Goal: Information Seeking & Learning: Learn about a topic

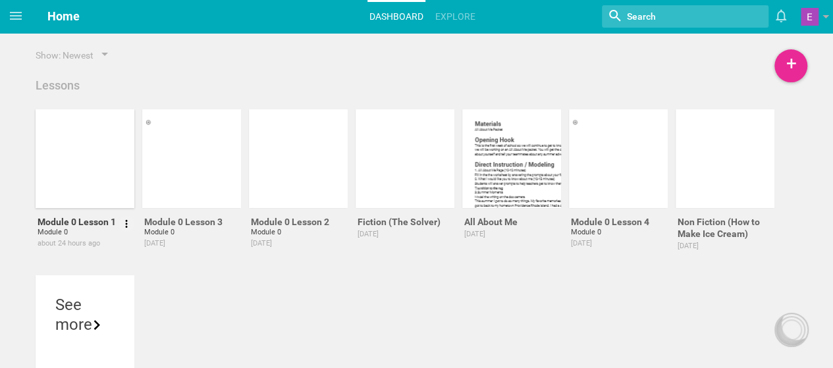
click at [91, 178] on div at bounding box center [92, 187] width 99 height 22
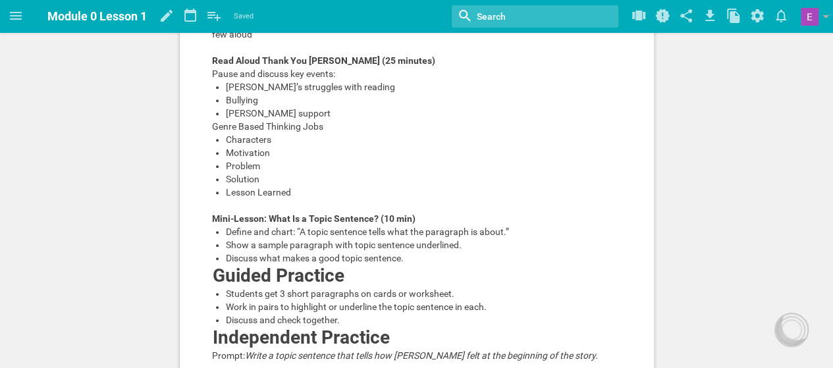
scroll to position [374, 0]
click at [146, 179] on div "Learning Objectives I can identify the topic sentence in a paragraph and explai…" at bounding box center [416, 207] width 833 height 1162
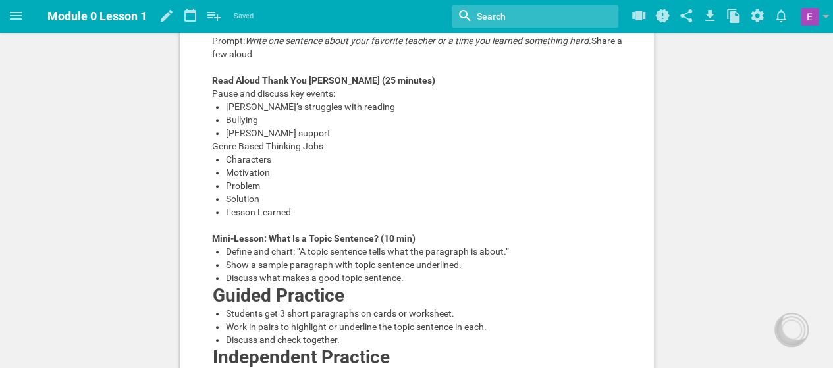
scroll to position [354, 0]
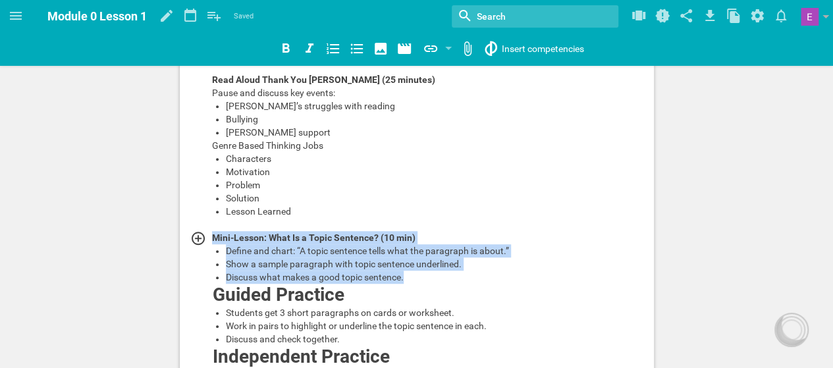
drag, startPoint x: 409, startPoint y: 286, endPoint x: 208, endPoint y: 255, distance: 203.9
click at [212, 255] on div "Learning Objectives I can identify the topic sentence in a paragraph and explai…" at bounding box center [417, 115] width 410 height 736
copy div "Mini-Lesson: What Is a Topic Sentence? (10 min) Define and chart: “A topic sent…"
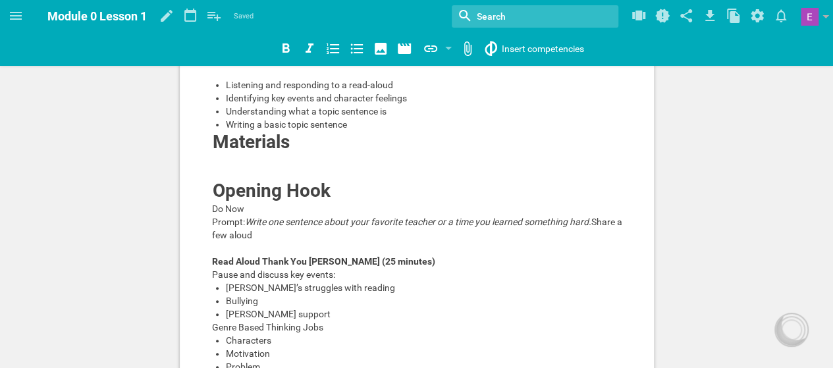
scroll to position [173, 0]
drag, startPoint x: 290, startPoint y: 247, endPoint x: 209, endPoint y: 235, distance: 81.9
click at [212, 235] on div "Prompt: Write one sentence about your favorite teacher or a time you learned so…" at bounding box center [417, 228] width 410 height 26
copy div "Prompt: Write one sentence about your favorite teacher or a time you learned so…"
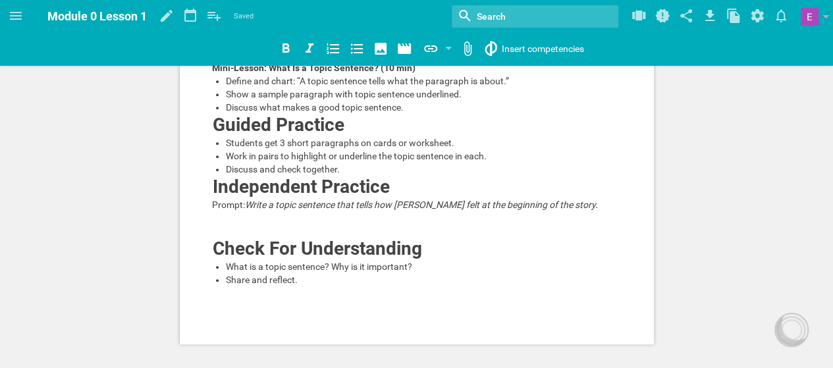
scroll to position [527, 0]
